Goal: Complete application form: Complete application form

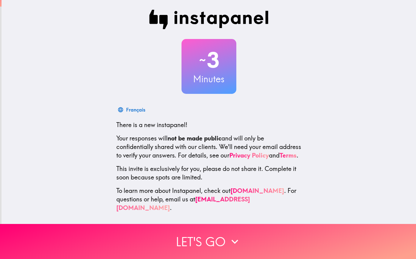
click at [209, 239] on button "Let's go" at bounding box center [208, 241] width 416 height 35
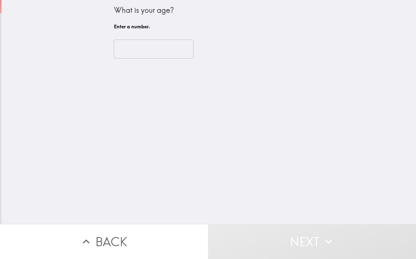
click at [130, 53] on input "number" at bounding box center [154, 49] width 80 height 19
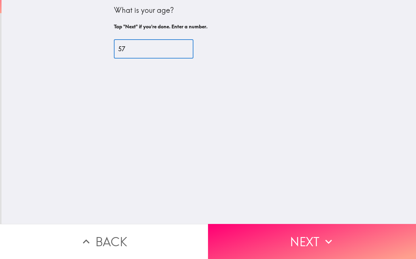
type input "57"
click at [294, 242] on button "Next" at bounding box center [312, 241] width 208 height 35
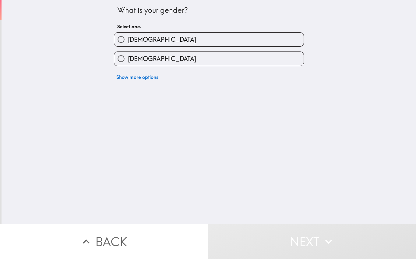
click at [122, 60] on input "[DEMOGRAPHIC_DATA]" at bounding box center [121, 59] width 14 height 14
radio input "true"
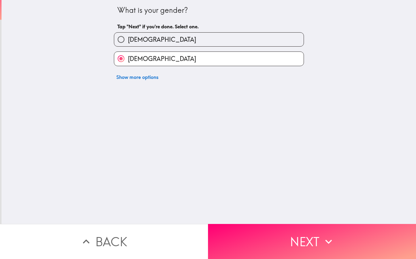
click at [303, 240] on button "Next" at bounding box center [312, 241] width 208 height 35
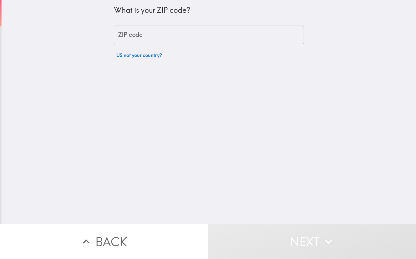
click at [133, 36] on div "ZIP code ZIP code" at bounding box center [209, 35] width 190 height 19
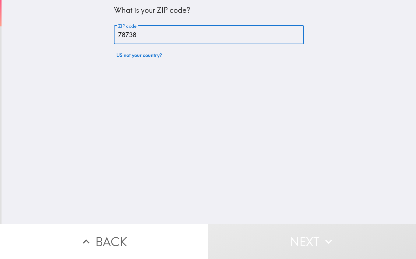
type input "78738"
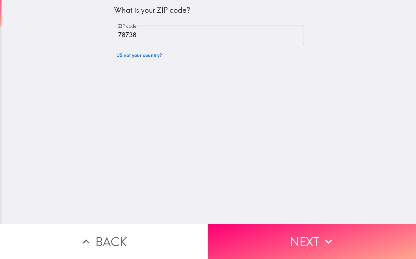
click at [282, 239] on button "Next" at bounding box center [312, 241] width 208 height 35
